Goal: Task Accomplishment & Management: Check status

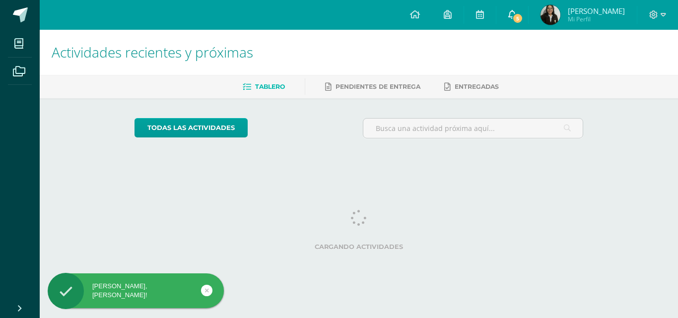
click at [523, 20] on span "5" at bounding box center [517, 18] width 11 height 11
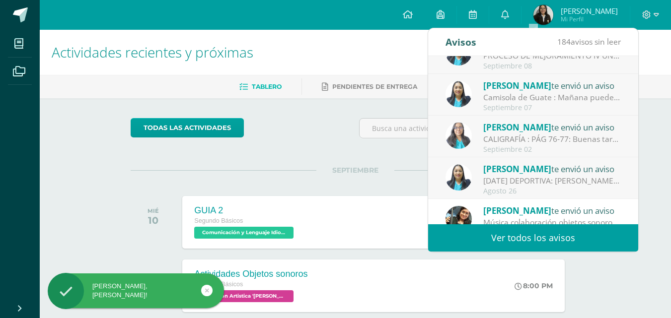
scroll to position [165, 0]
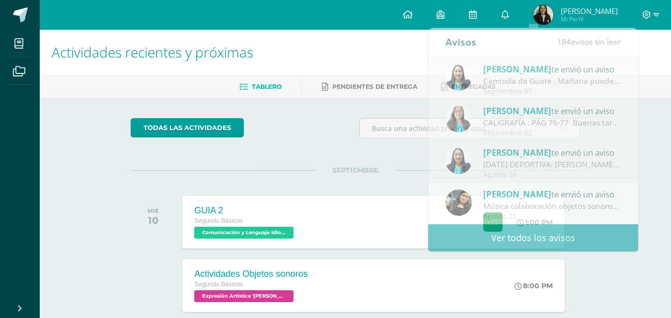
click at [131, 172] on div "SEPTIEMBRE MIÉ 10 GUIA 2 Segundo Básicos Comunicación y Lenguaje Idioma Extranj…" at bounding box center [355, 210] width 449 height 80
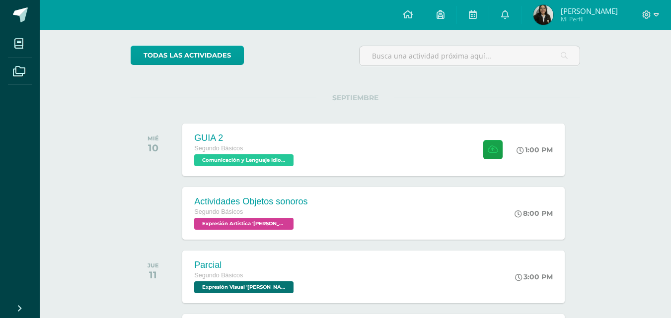
scroll to position [0, 0]
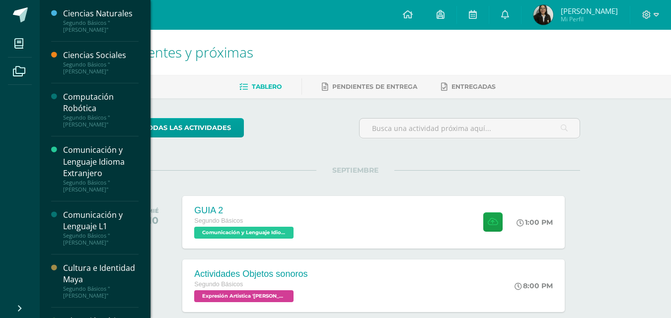
click at [191, 76] on div "Tablero Pendientes de entrega Entregadas" at bounding box center [367, 86] width 655 height 23
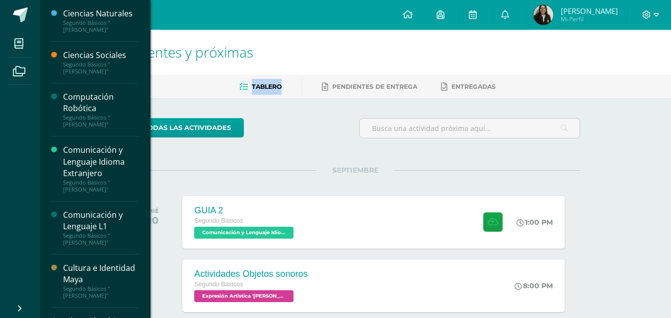
drag, startPoint x: 191, startPoint y: 76, endPoint x: 200, endPoint y: 73, distance: 9.6
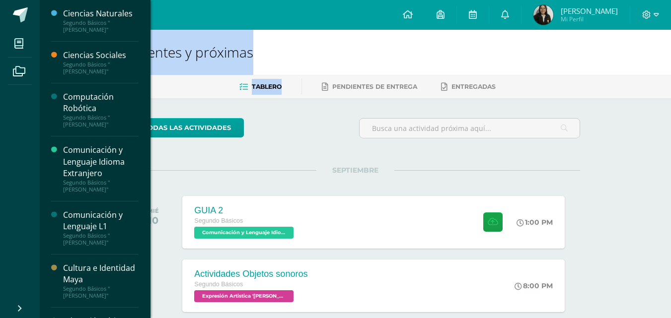
click at [187, 17] on div "Configuración Cerrar sesión Ilsa Abigail Mi Perfil Avisos 184 avisos sin leer A…" at bounding box center [355, 15] width 631 height 30
click at [178, 13] on div "Configuración Cerrar sesión Ilsa Abigail Mi Perfil Avisos 184 avisos sin leer A…" at bounding box center [355, 15] width 631 height 30
click at [172, 13] on div "Configuración Cerrar sesión Ilsa Abigail Mi Perfil Avisos 184 avisos sin leer A…" at bounding box center [355, 15] width 631 height 30
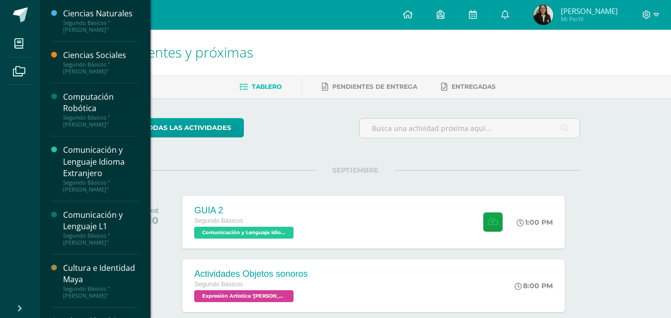
click at [227, 180] on div "SEPTIEMBRE MIÉ 10 GUIA 2 Segundo Básicos Comunicación y Lenguaje Idioma Extranj…" at bounding box center [355, 210] width 449 height 80
click at [227, 179] on div "SEPTIEMBRE MIÉ 10 GUIA 2 Segundo Básicos Comunicación y Lenguaje Idioma Extranj…" at bounding box center [355, 210] width 449 height 80
click at [227, 175] on div "SEPTIEMBRE MIÉ 10 GUIA 2 Segundo Básicos Comunicación y Lenguaje Idioma Extranj…" at bounding box center [355, 210] width 449 height 80
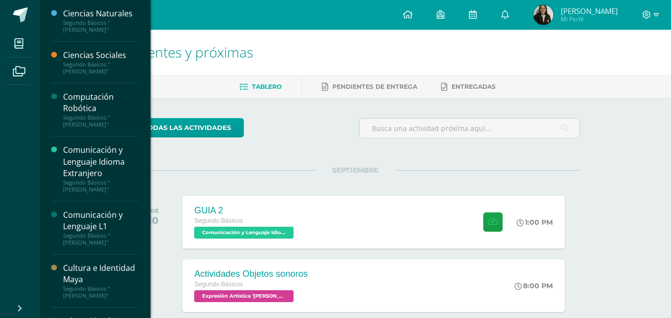
click at [643, 47] on h1 "Actividades recientes y próximas" at bounding box center [355, 52] width 607 height 45
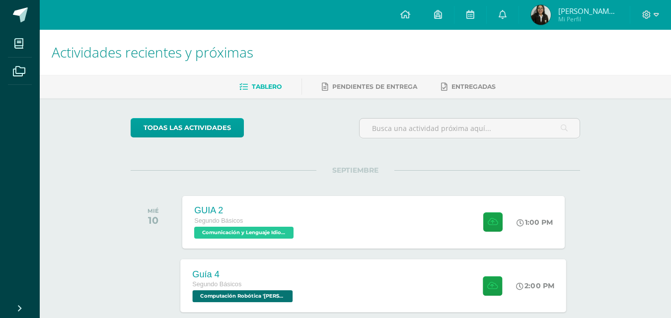
click at [365, 296] on div "Guía 4 Segundo Básicos Computación Robótica 'Newton' 2:00 PM Guía 4 Computación…" at bounding box center [374, 285] width 386 height 53
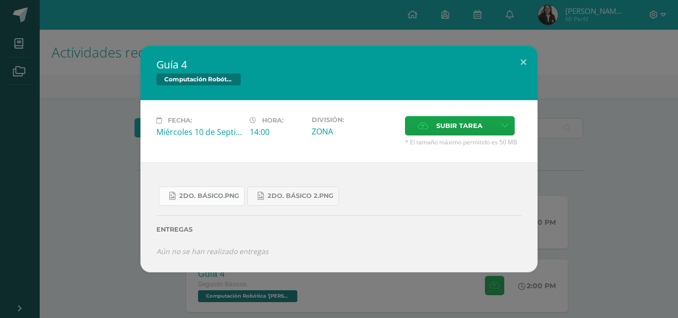
click at [214, 198] on span "2do. Básico.png" at bounding box center [209, 196] width 60 height 8
click at [300, 194] on span "2do. Básico 2.png" at bounding box center [301, 196] width 66 height 8
